Goal: Task Accomplishment & Management: Use online tool/utility

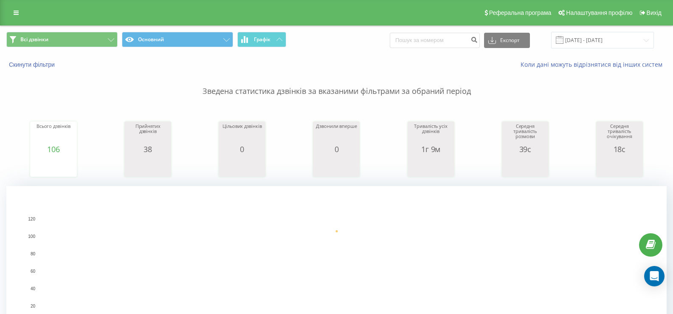
click at [45, 85] on p "Зведена статистика дзвінків за вказаними фільтрами за обраний період" at bounding box center [336, 83] width 660 height 28
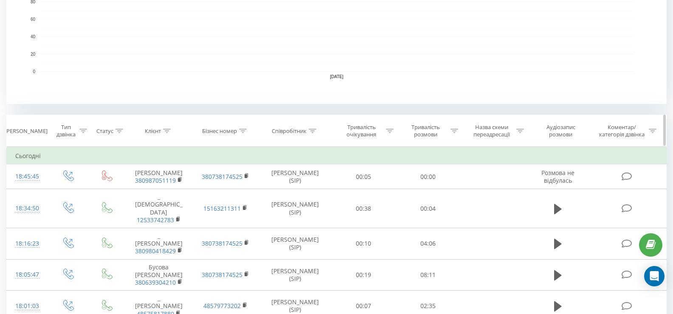
scroll to position [255, 0]
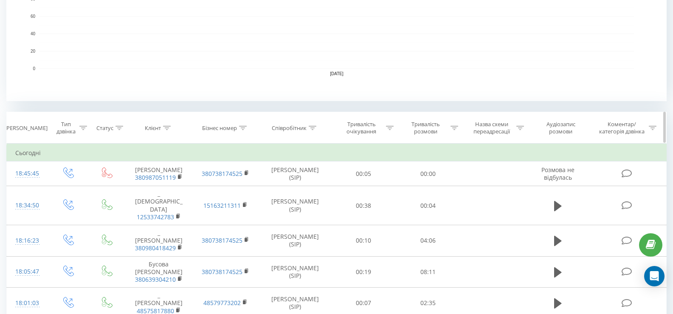
click at [453, 128] on icon at bounding box center [455, 128] width 8 height 4
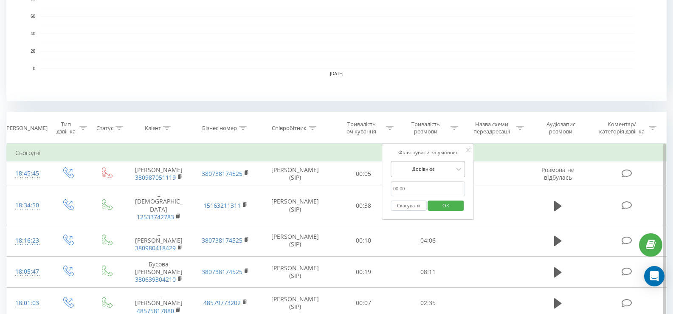
click at [444, 171] on div at bounding box center [423, 169] width 60 height 8
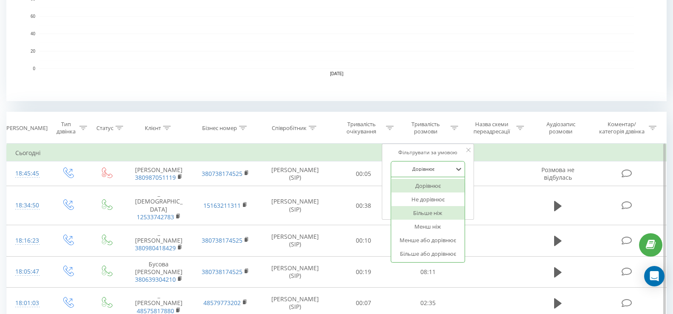
click at [431, 213] on div "Більше ніж" at bounding box center [428, 213] width 74 height 14
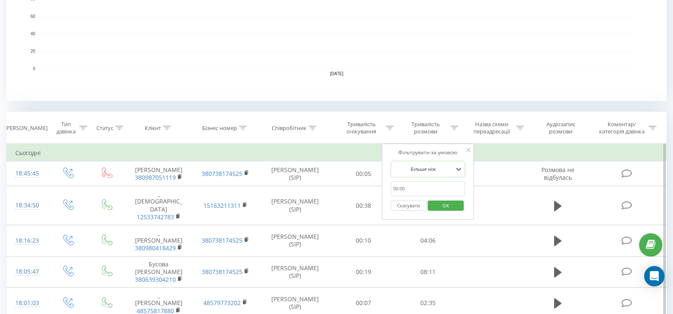
click at [431, 194] on input "text" at bounding box center [428, 188] width 75 height 15
type input "00:59"
click at [444, 206] on span "OK" at bounding box center [446, 205] width 24 height 13
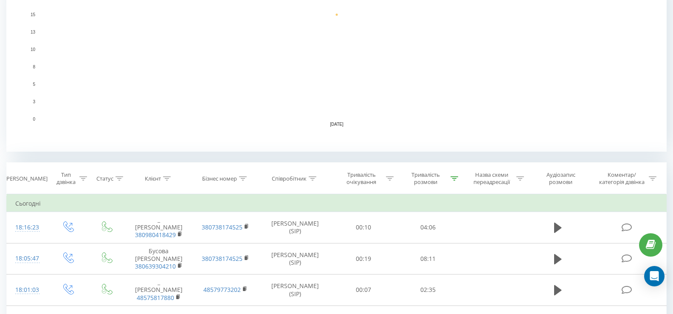
scroll to position [34, 0]
